Goal: Obtain resource: Obtain resource

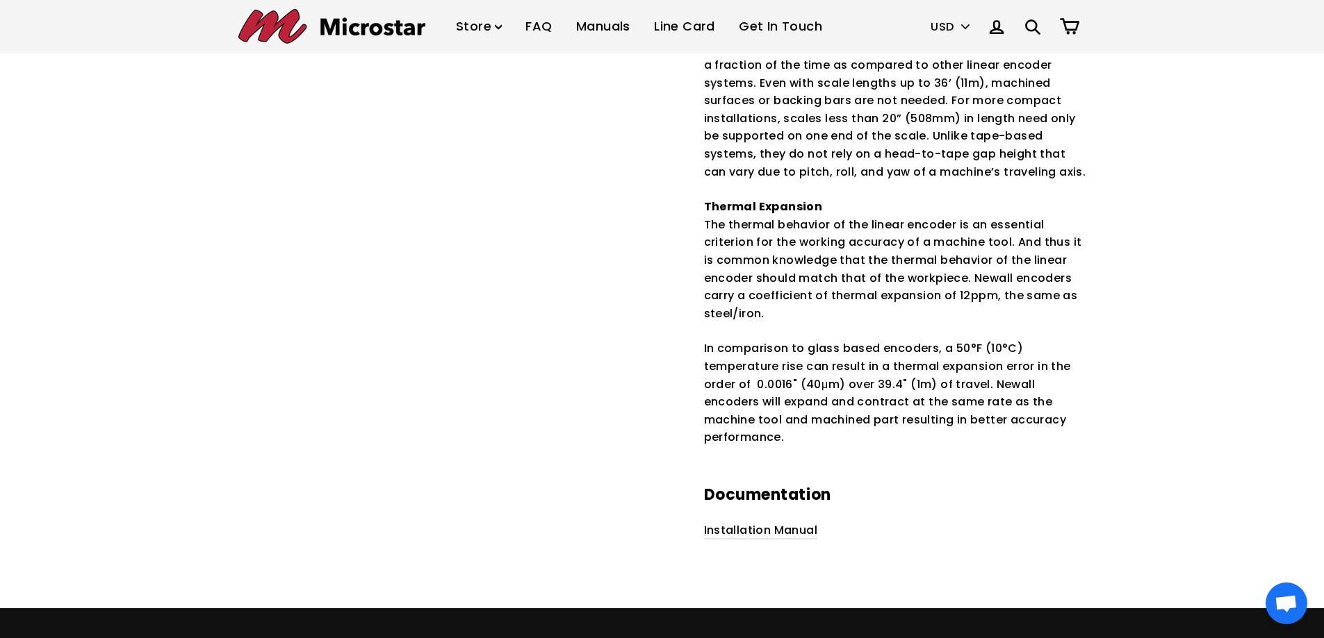
scroll to position [1806, 0]
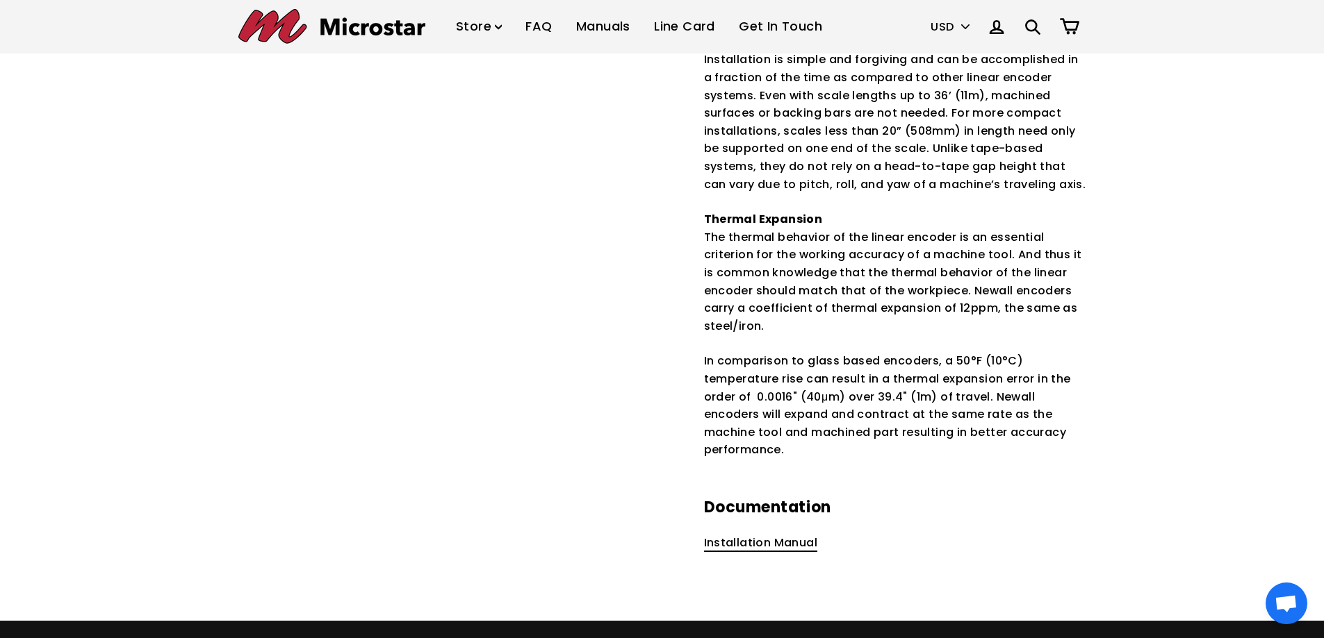
click at [786, 535] on link "Installation Manual" at bounding box center [761, 543] width 114 height 17
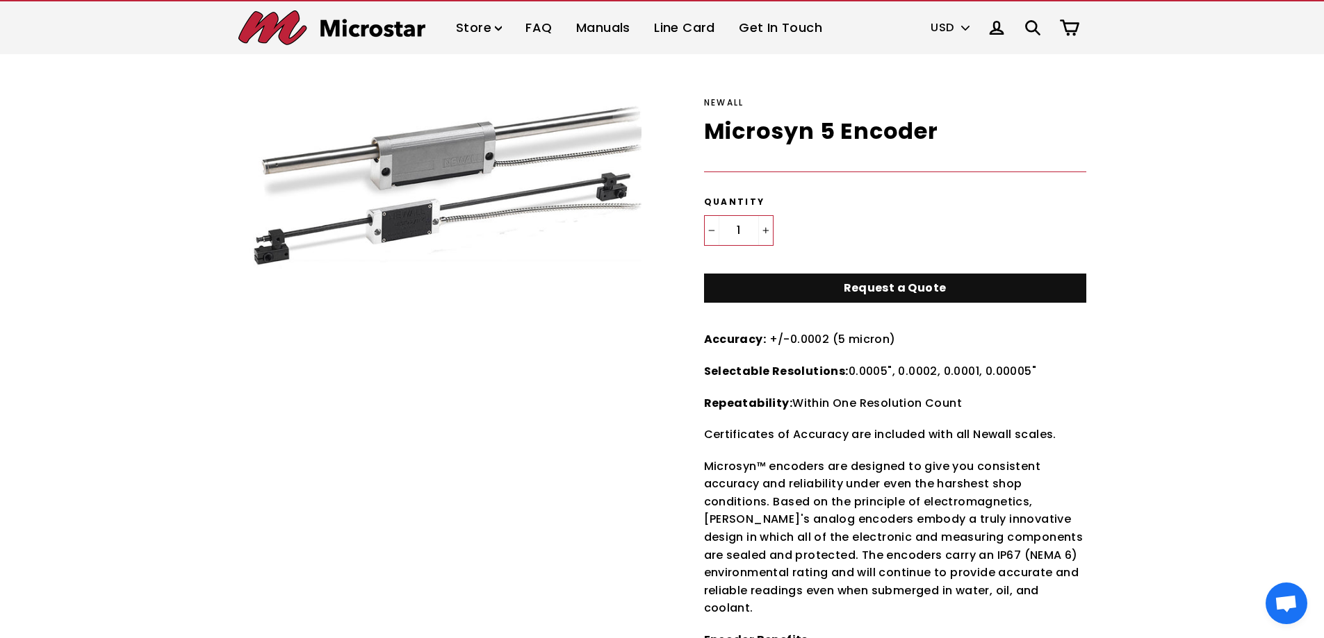
scroll to position [0, 0]
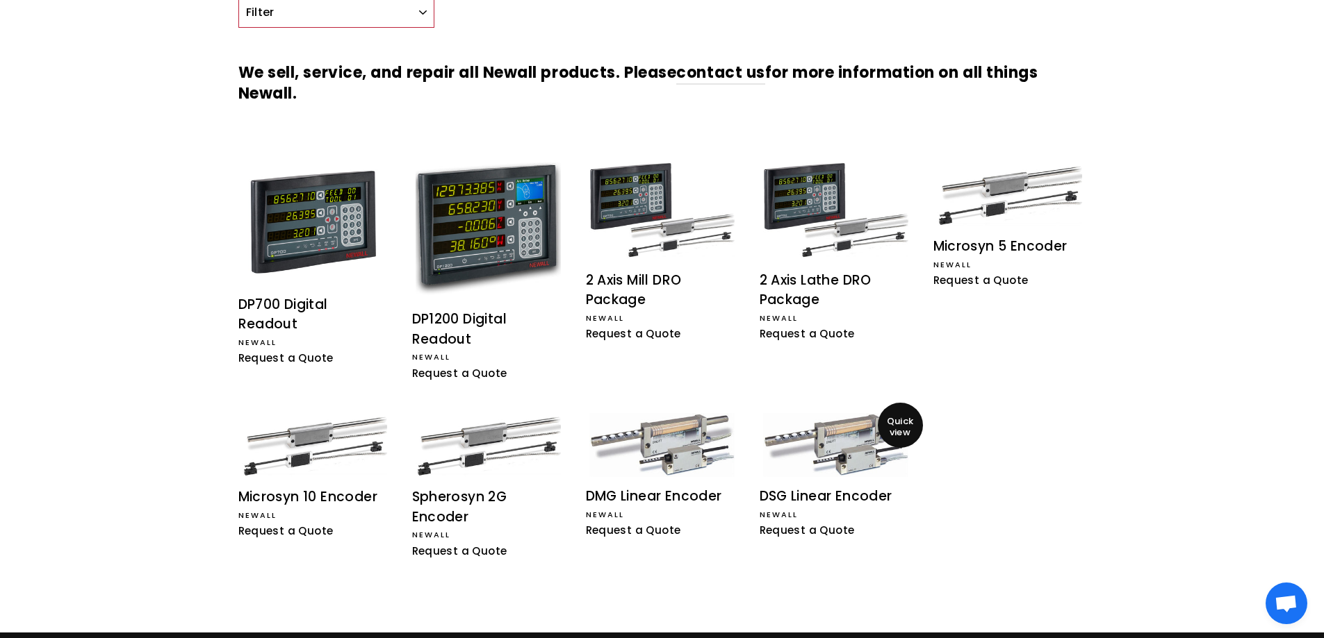
scroll to position [174, 0]
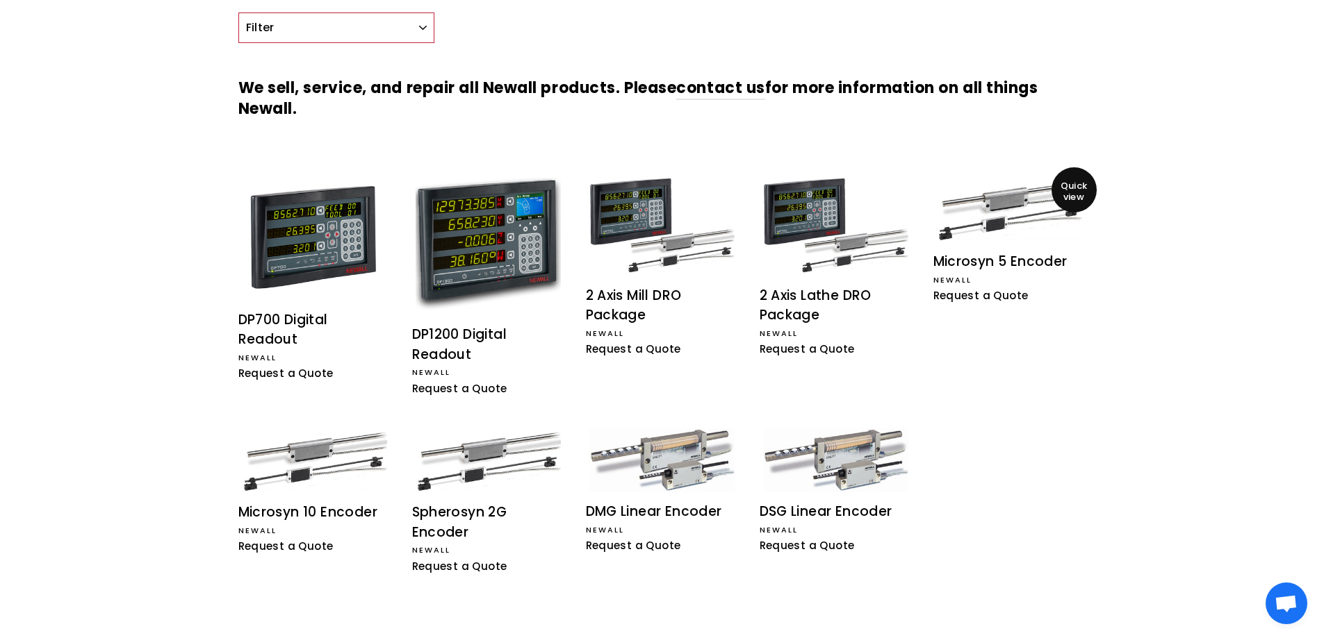
click at [1022, 256] on div "Microsyn 5 Encoder" at bounding box center [1009, 262] width 153 height 20
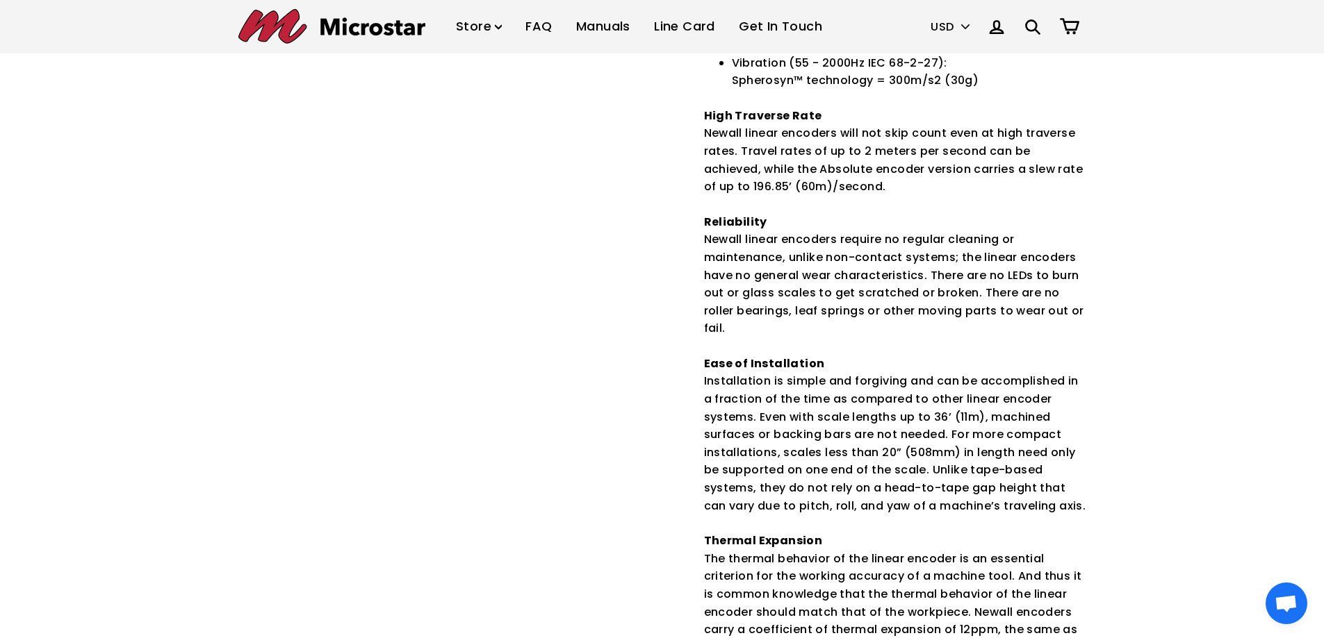
scroll to position [1484, 0]
